Goal: Task Accomplishment & Management: Complete application form

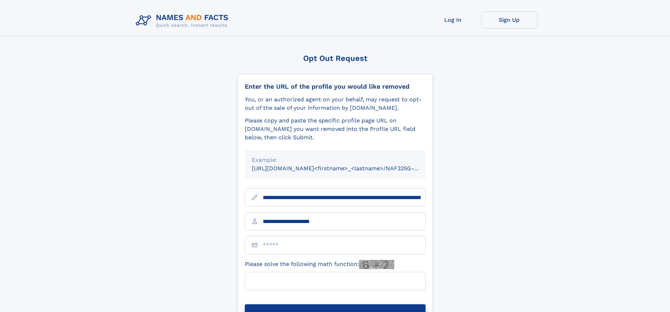
type input "**********"
type input "*"
click at [335, 304] on button "Submit Opt Out Request" at bounding box center [335, 315] width 181 height 22
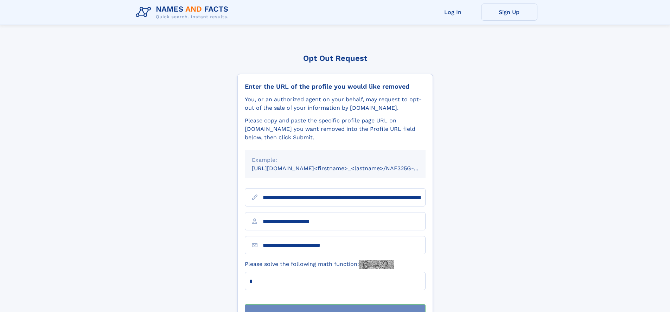
scroll to position [22, 0]
